Goal: Find contact information: Find contact information

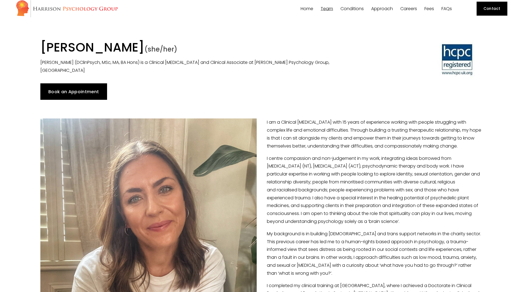
scroll to position [5, 0]
click at [89, 88] on link "Book an Appointment" at bounding box center [73, 92] width 67 height 16
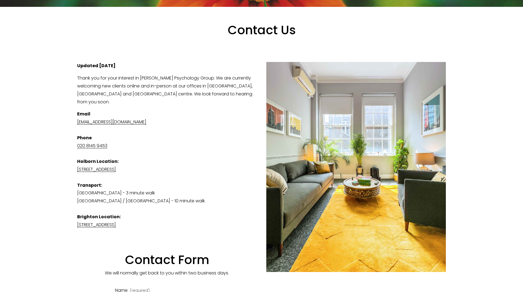
scroll to position [90, 0]
click at [172, 124] on p "Email [EMAIL_ADDRESS][DOMAIN_NAME] Phone [PHONE_NUMBER] [GEOGRAPHIC_DATA] Locat…" at bounding box center [261, 169] width 369 height 119
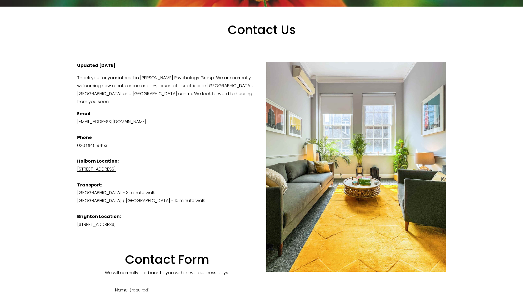
drag, startPoint x: 68, startPoint y: 127, endPoint x: 166, endPoint y: 124, distance: 98.6
click at [166, 124] on div "Contact Us View fullsize Updated [DATE] Thank you for your interest in [PERSON_…" at bounding box center [261, 270] width 523 height 526
copy link "[EMAIL_ADDRESS][DOMAIN_NAME]"
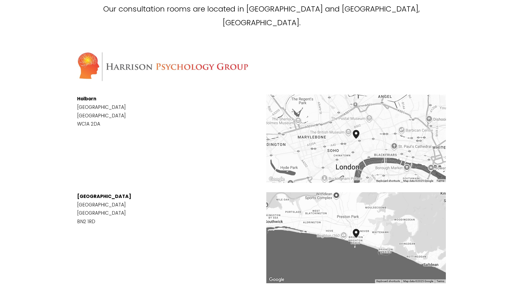
scroll to position [636, 0]
